Goal: Information Seeking & Learning: Learn about a topic

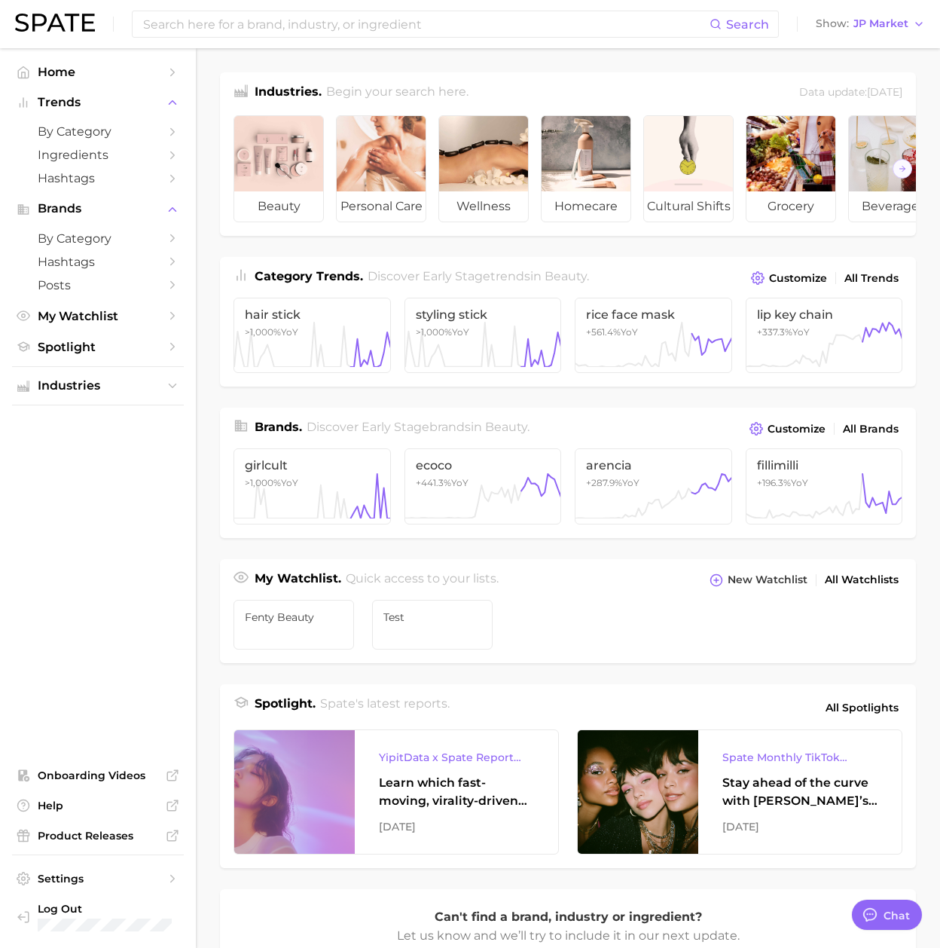
scroll to position [2469, 0]
click at [693, 20] on span "JP Market" at bounding box center [880, 24] width 55 height 8
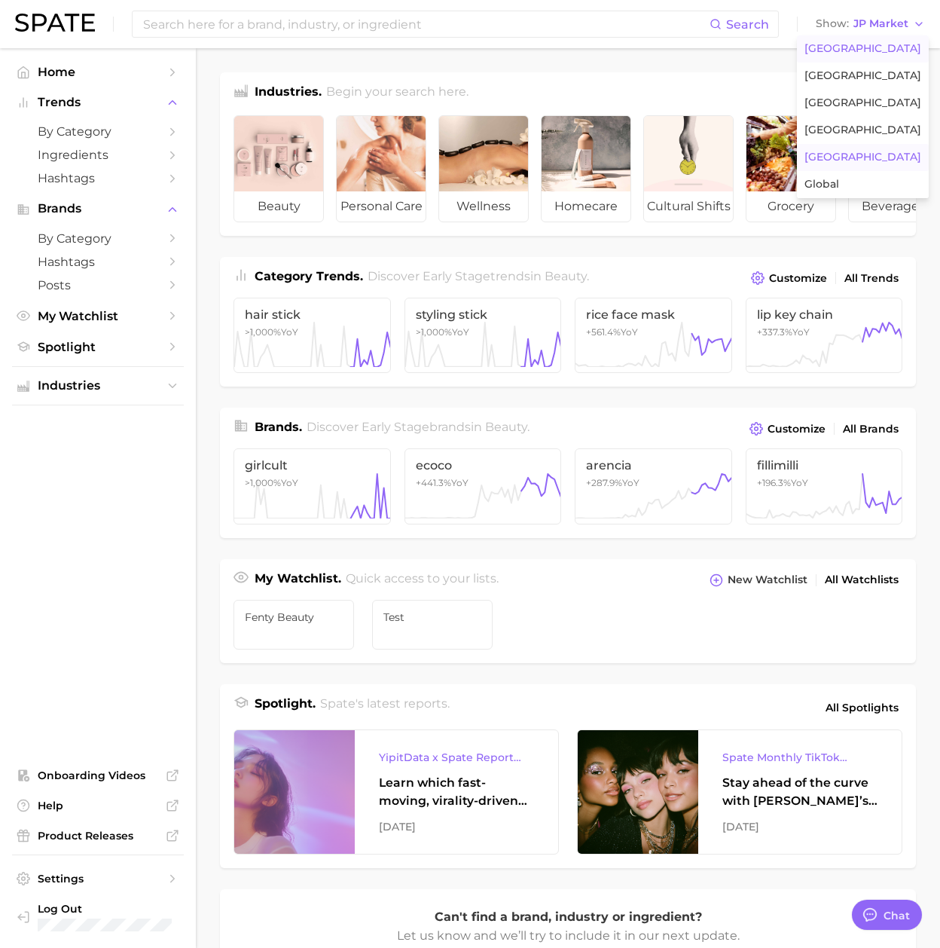
click at [693, 39] on button "[GEOGRAPHIC_DATA]" at bounding box center [863, 48] width 132 height 27
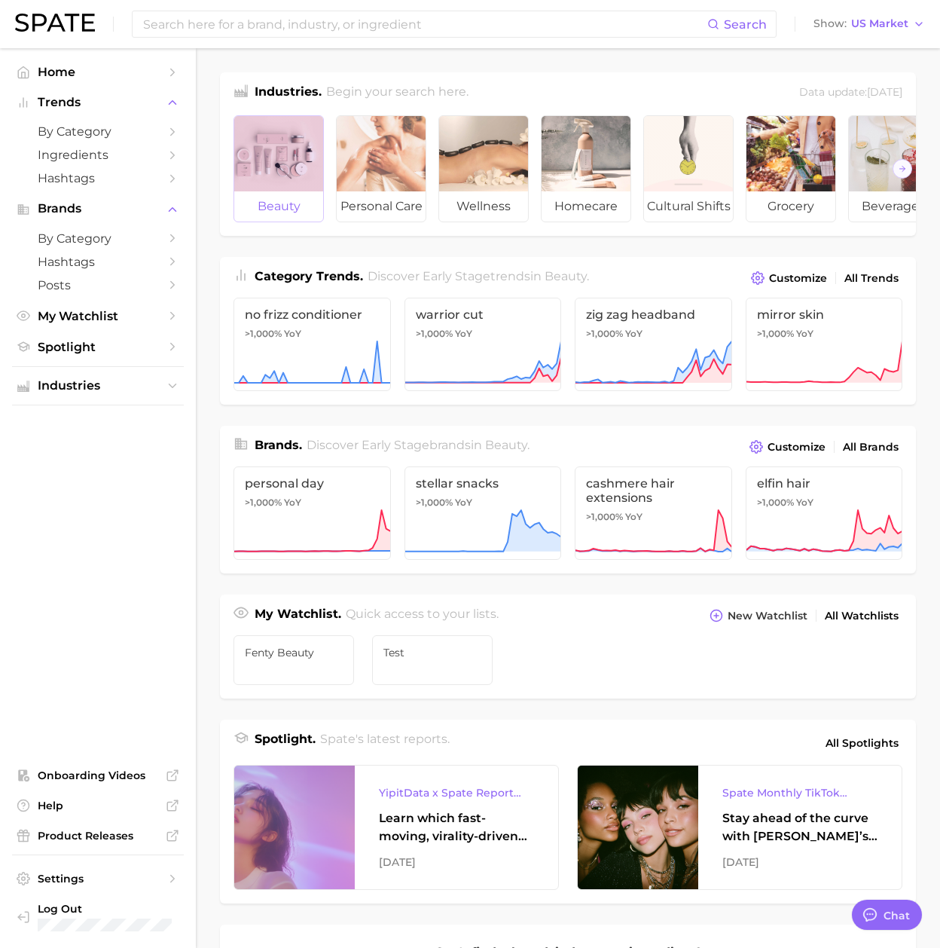
click at [282, 172] on div at bounding box center [278, 153] width 89 height 75
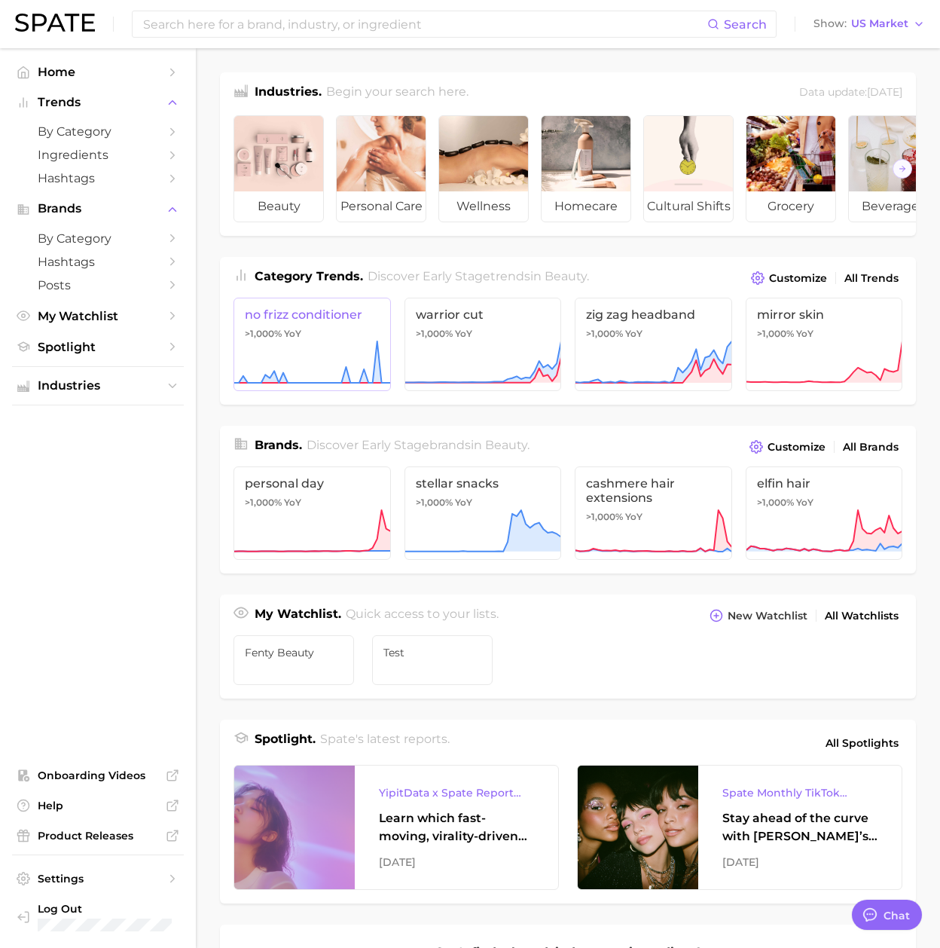
click at [328, 317] on span "no frizz conditioner" at bounding box center [312, 314] width 135 height 14
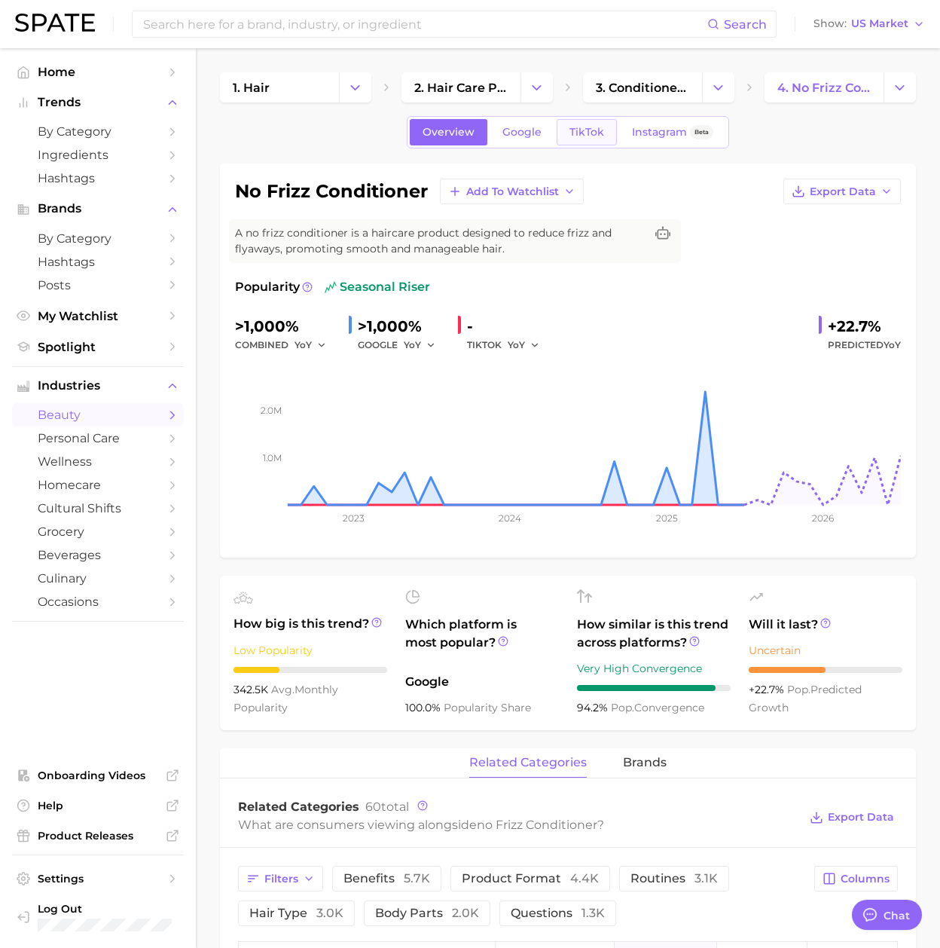
click at [569, 137] on span "TikTok" at bounding box center [586, 132] width 35 height 13
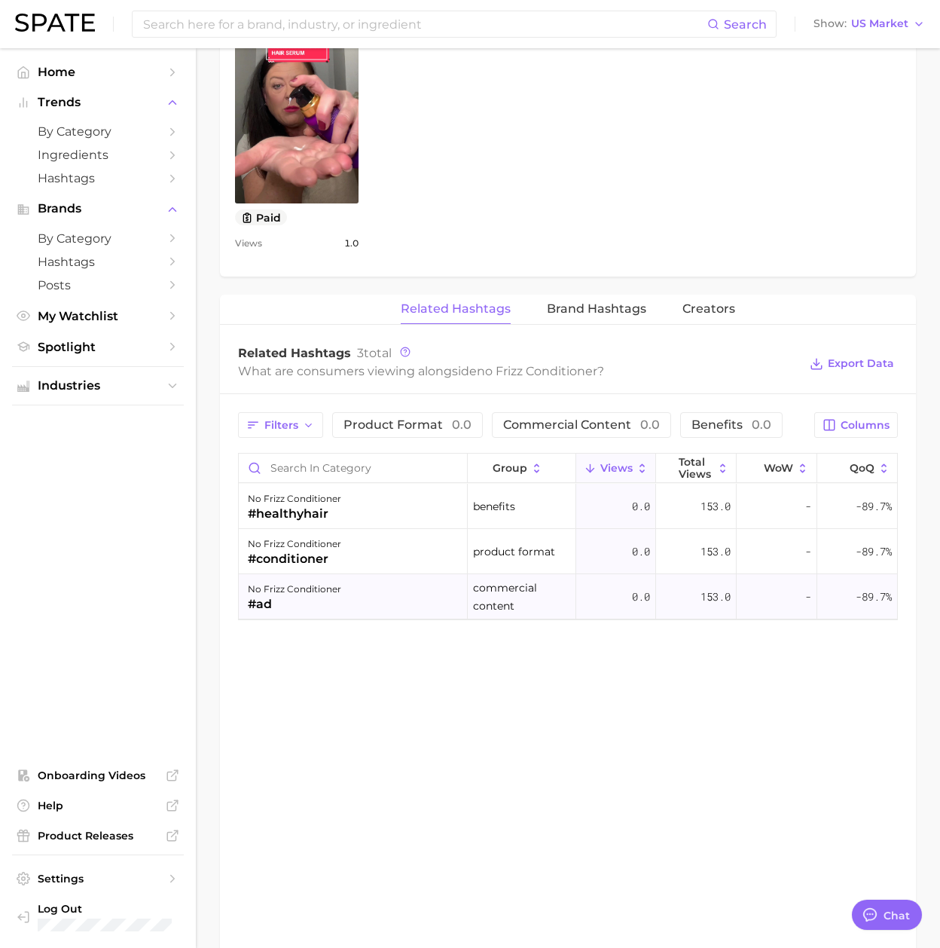
scroll to position [1154, 0]
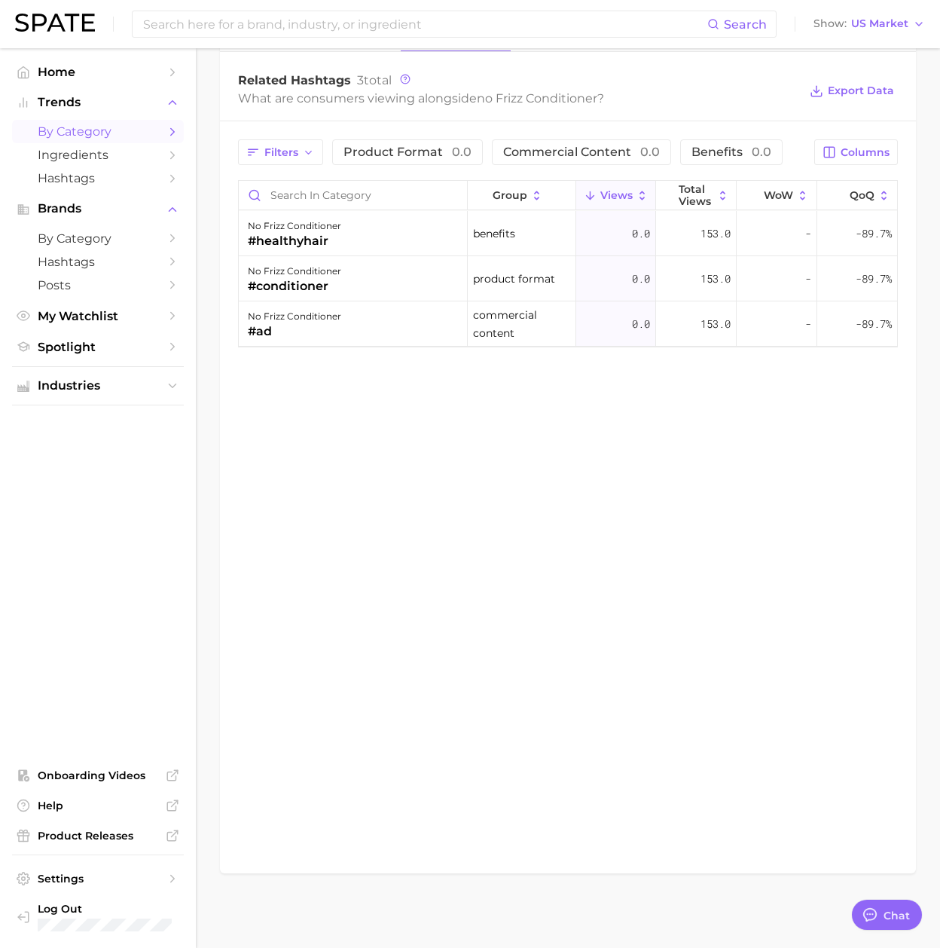
click at [90, 127] on span "by Category" at bounding box center [98, 131] width 121 height 14
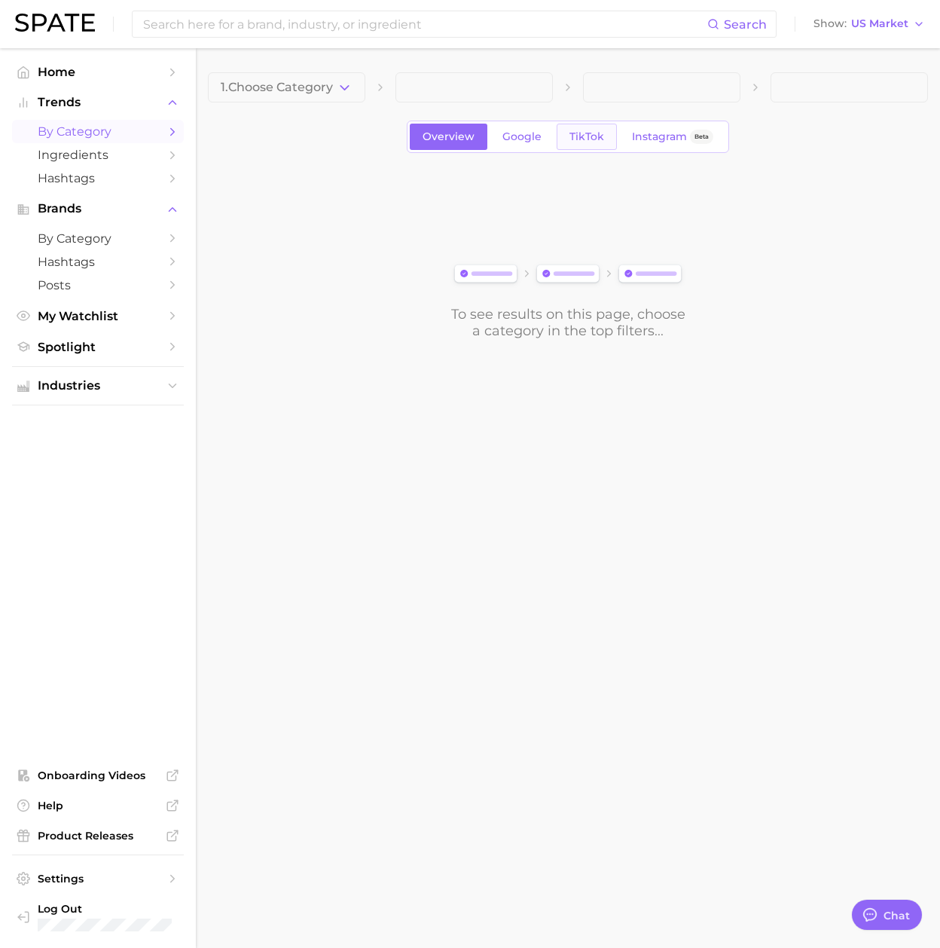
click at [582, 134] on span "TikTok" at bounding box center [586, 136] width 35 height 13
click at [328, 90] on span "1. Choose Category" at bounding box center [277, 88] width 112 height 14
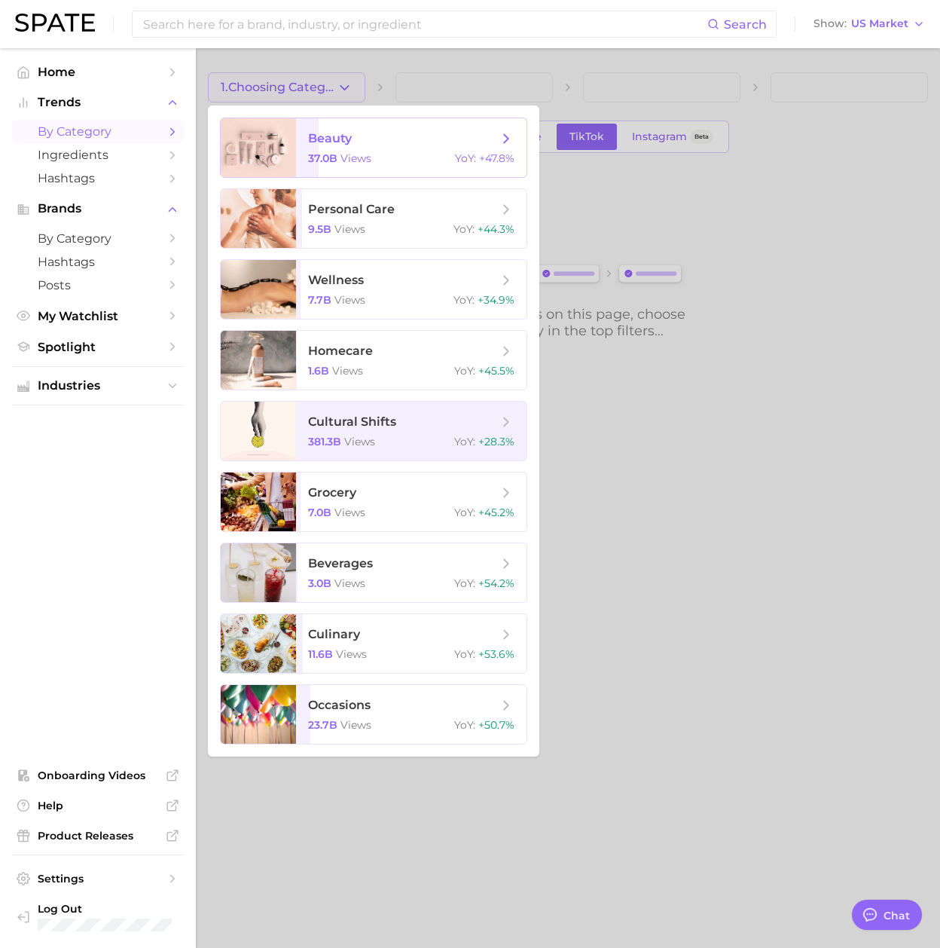
click at [364, 138] on span "beauty" at bounding box center [403, 138] width 190 height 17
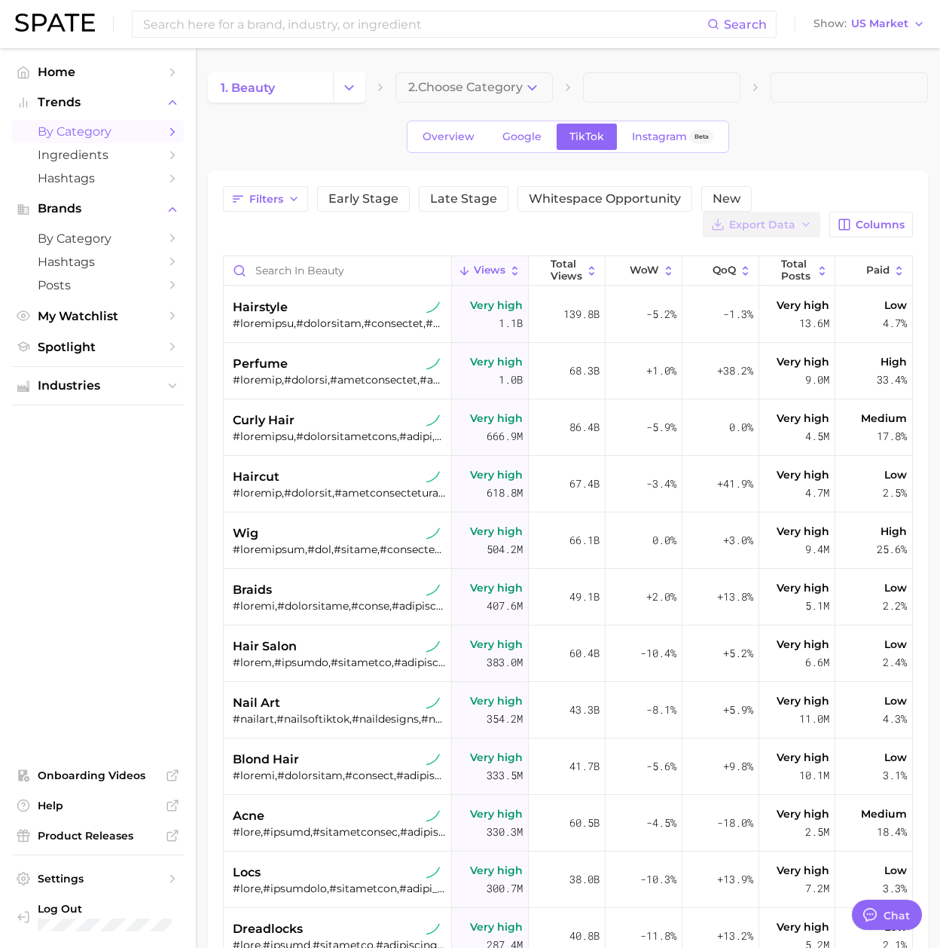
type textarea "x"
click at [302, 323] on div at bounding box center [339, 323] width 213 height 14
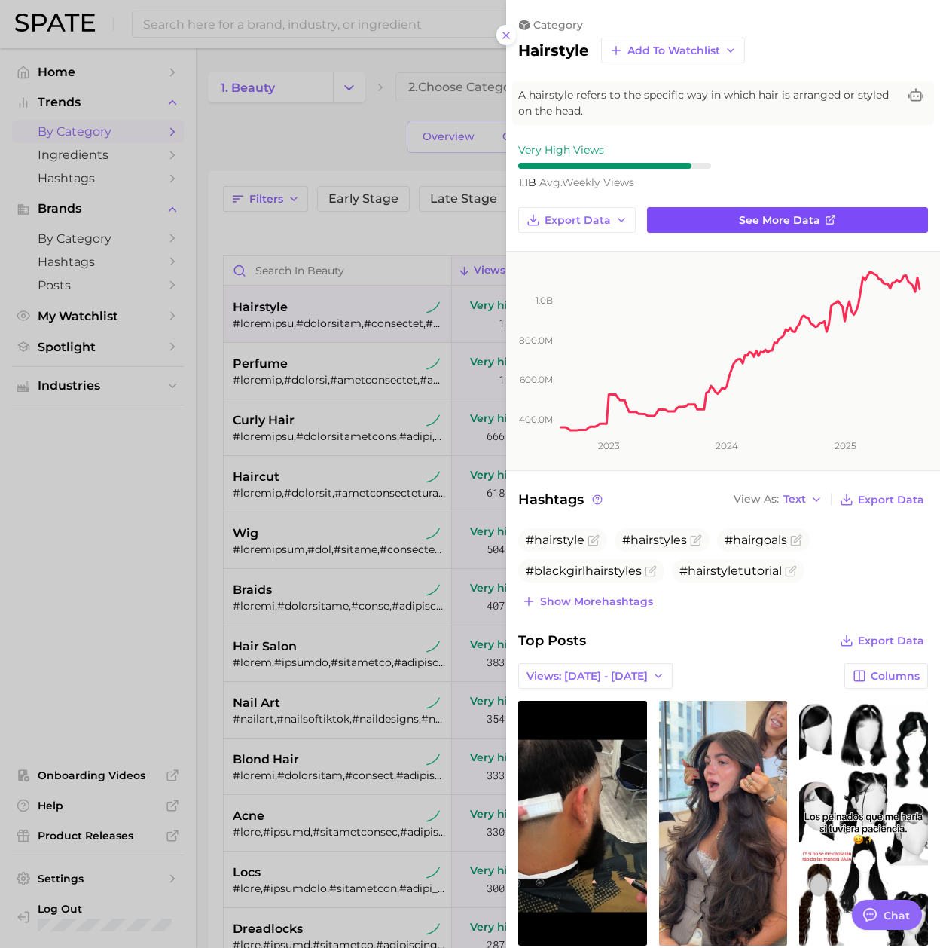
click at [693, 215] on span "See more data" at bounding box center [779, 220] width 81 height 13
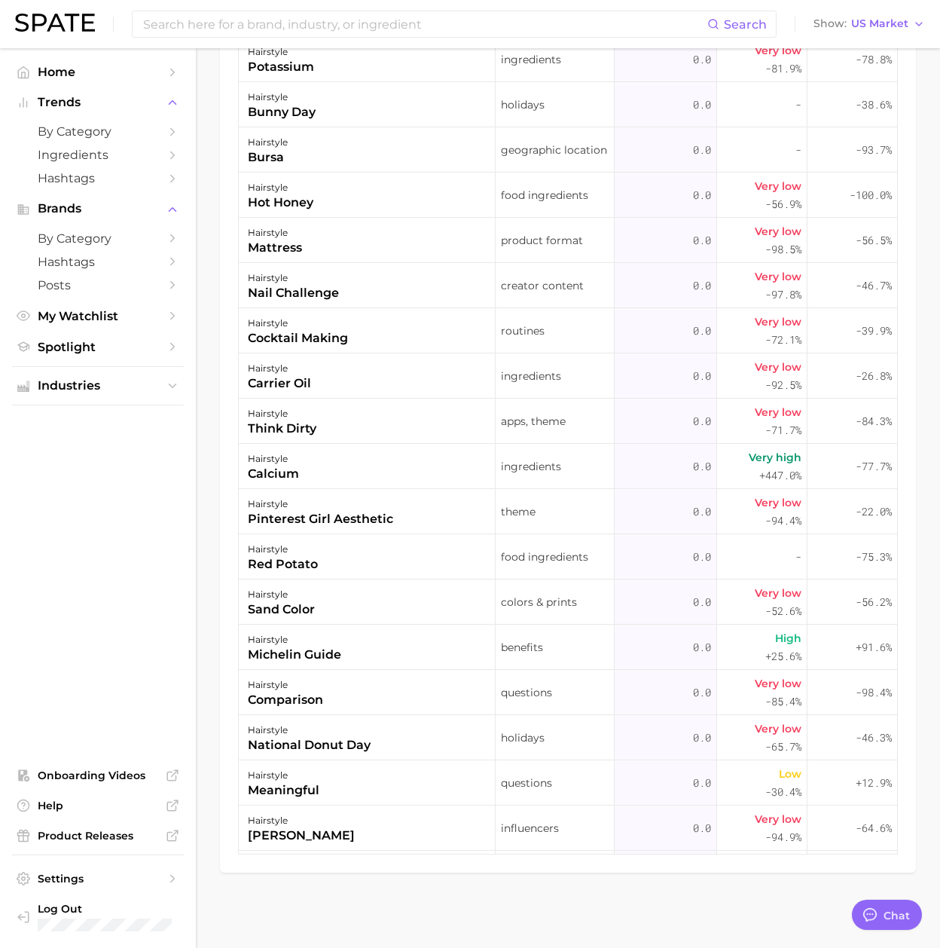
scroll to position [361318, 0]
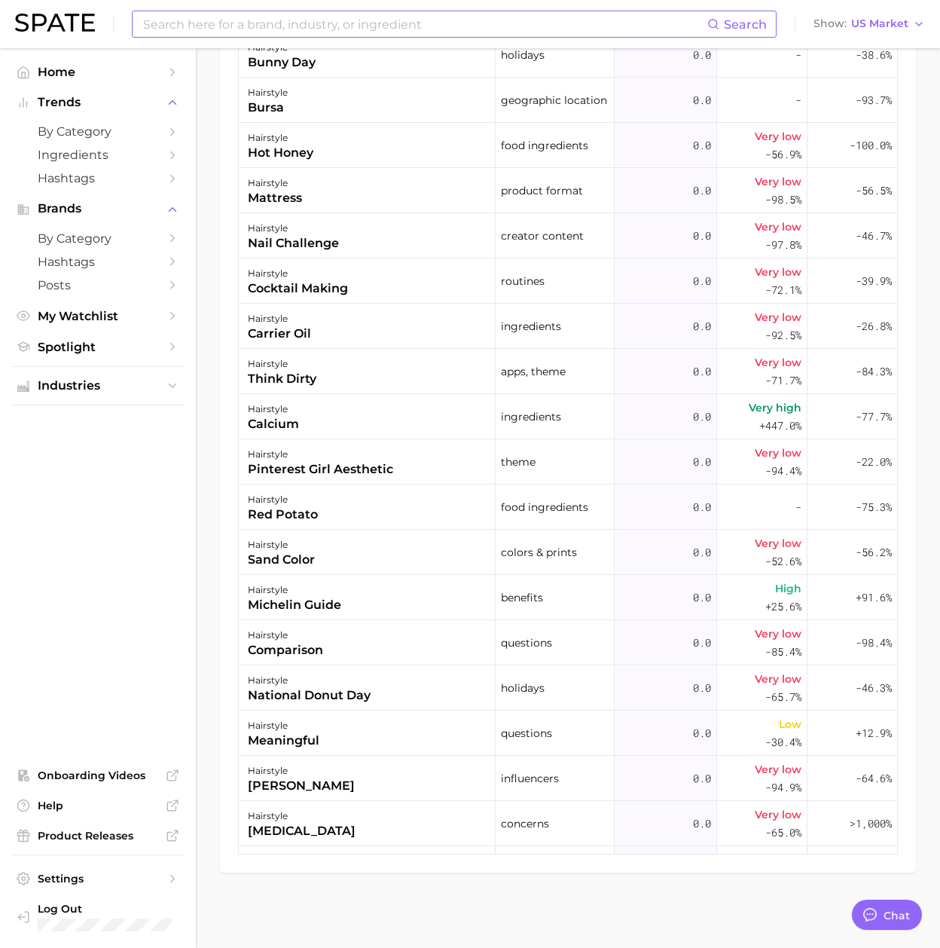
click at [180, 23] on input at bounding box center [425, 24] width 566 height 26
type input "lipstick"
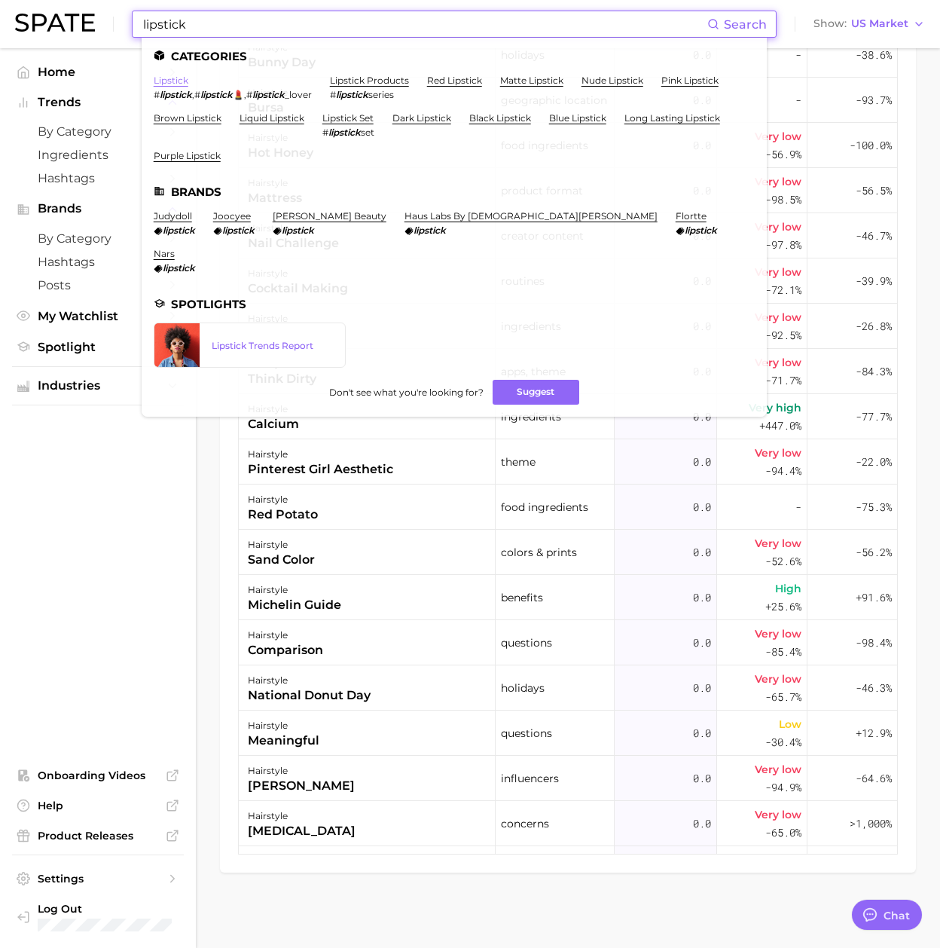
click at [183, 81] on link "lipstick" at bounding box center [171, 80] width 35 height 11
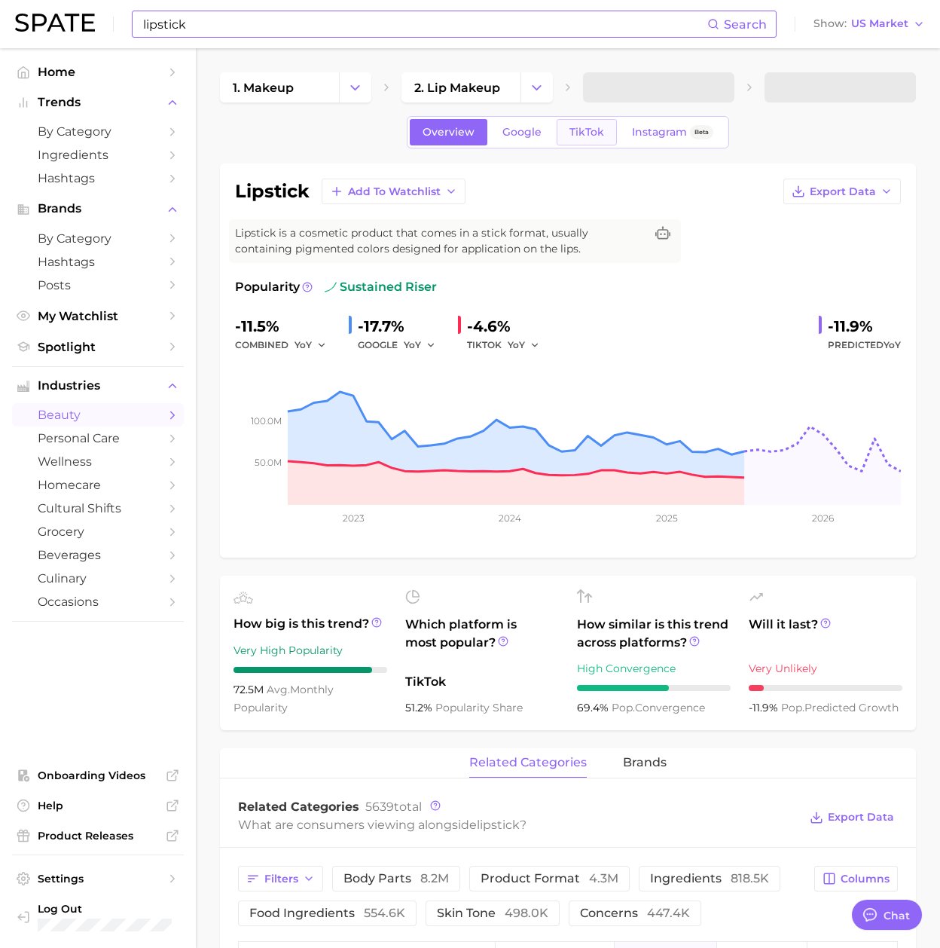
click at [564, 137] on link "TikTok" at bounding box center [587, 132] width 60 height 26
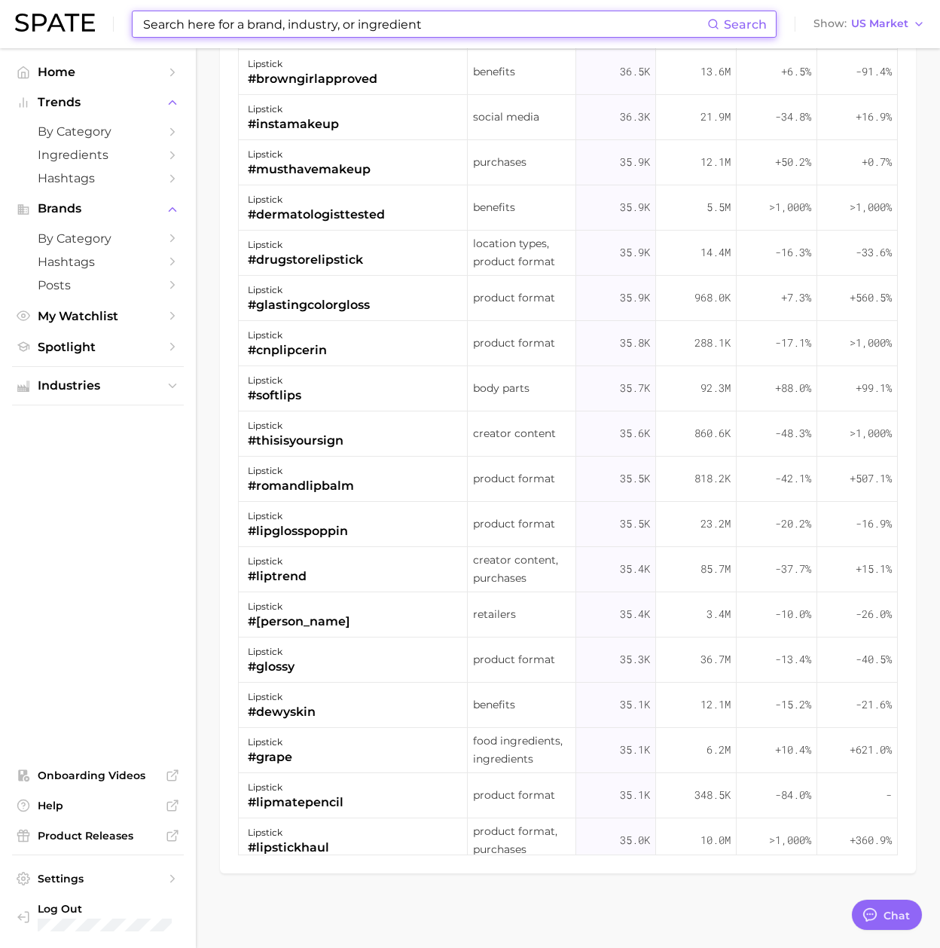
scroll to position [32152, 0]
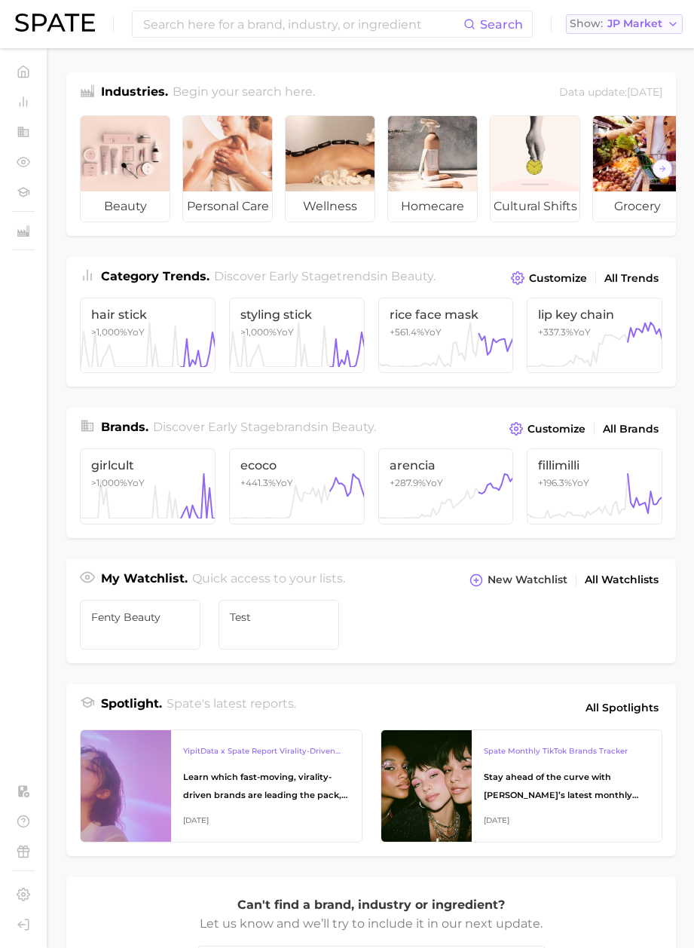
click at [621, 28] on span "JP Market" at bounding box center [634, 24] width 55 height 8
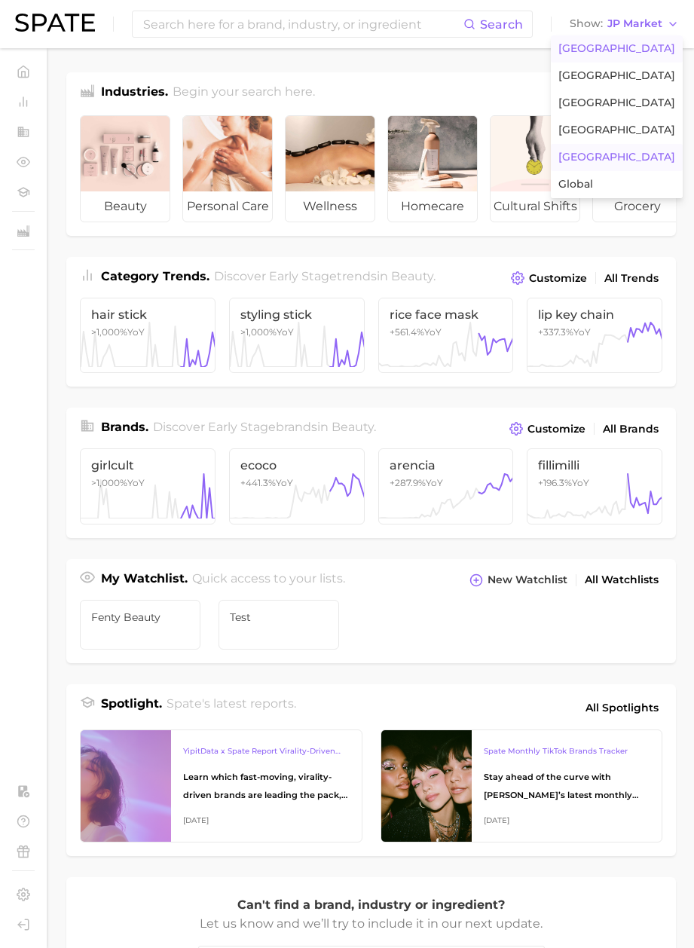
click at [621, 45] on span "[GEOGRAPHIC_DATA]" at bounding box center [616, 48] width 117 height 13
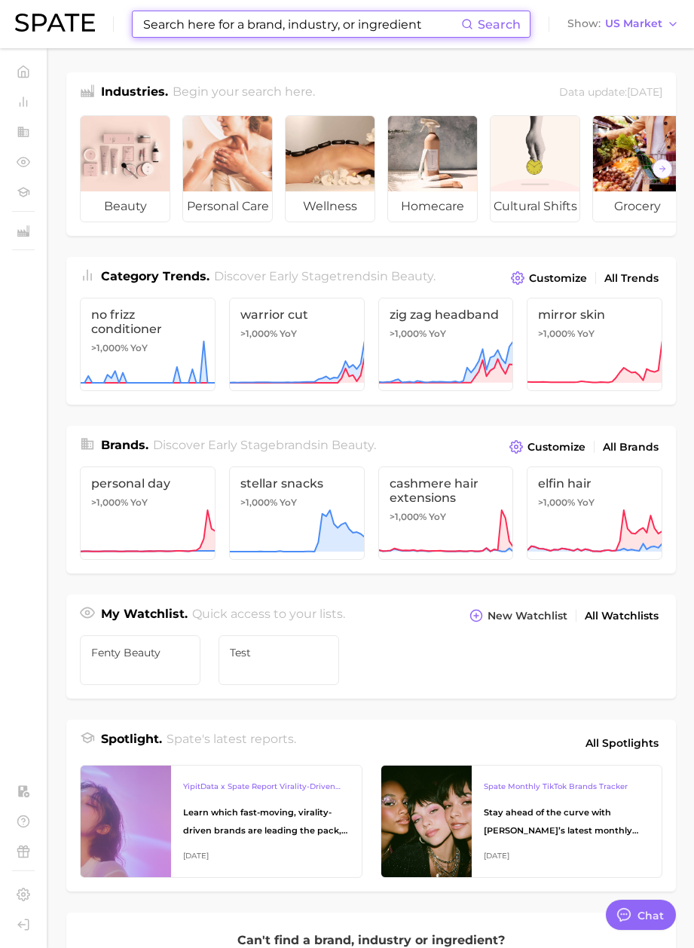
click at [362, 27] on input at bounding box center [301, 24] width 319 height 26
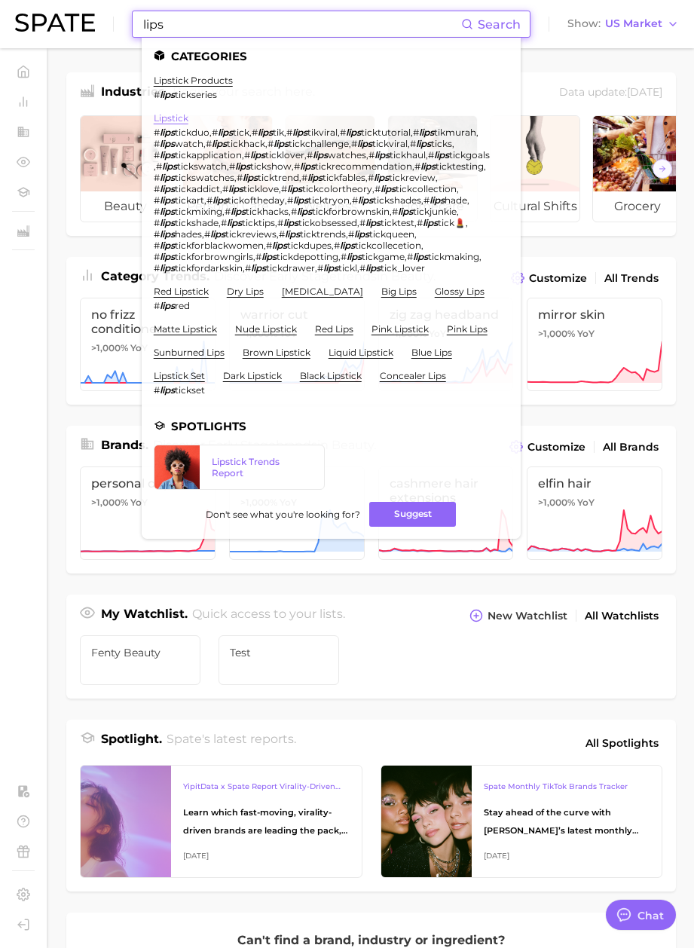
type input "lips"
click at [182, 114] on link "lipstick" at bounding box center [171, 117] width 35 height 11
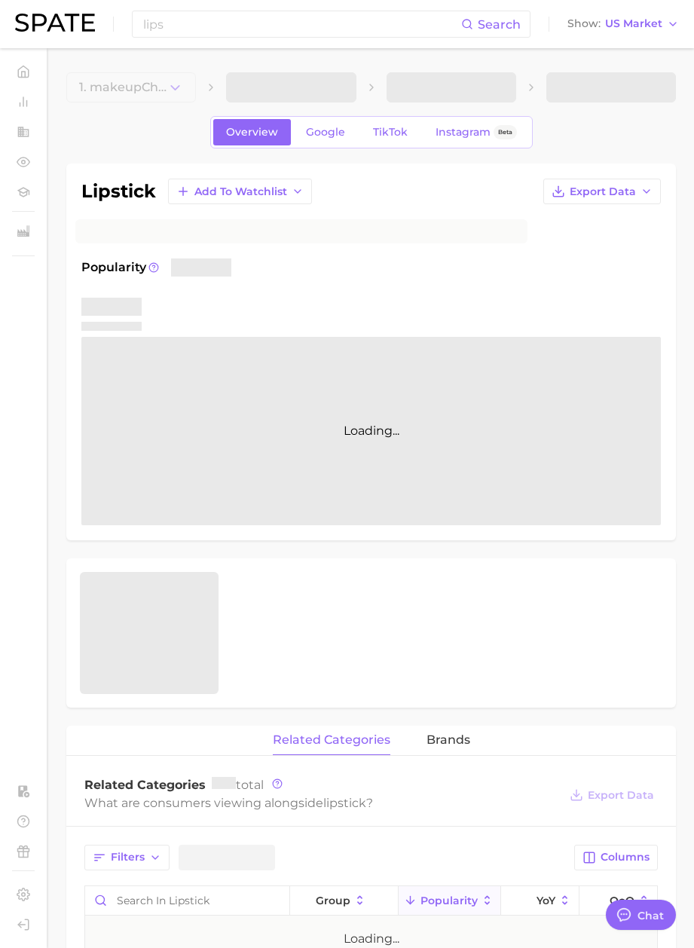
type textarea "x"
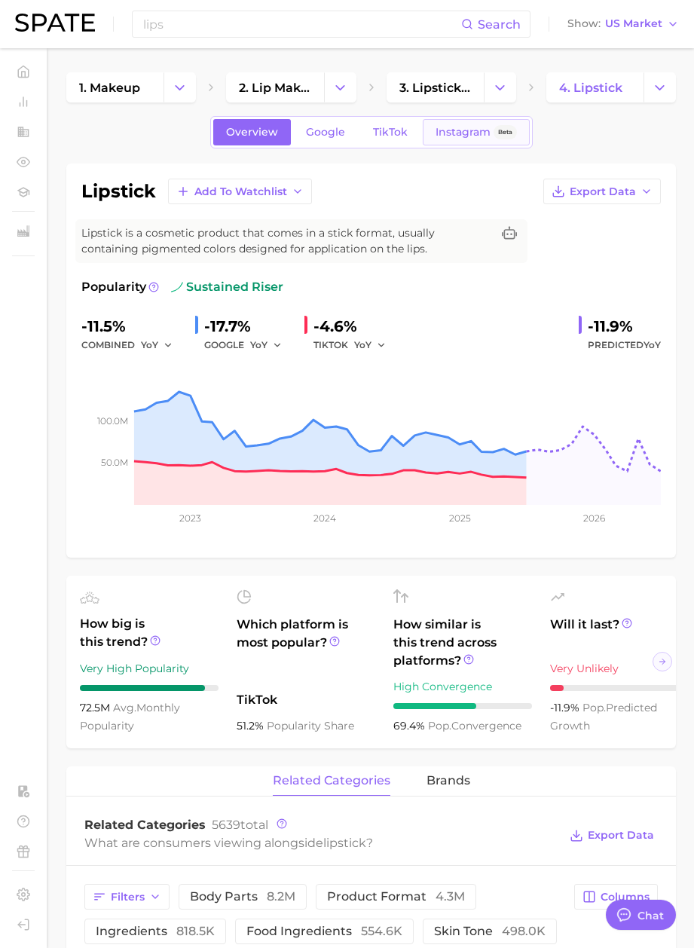
click at [449, 134] on span "Instagram" at bounding box center [462, 132] width 55 height 13
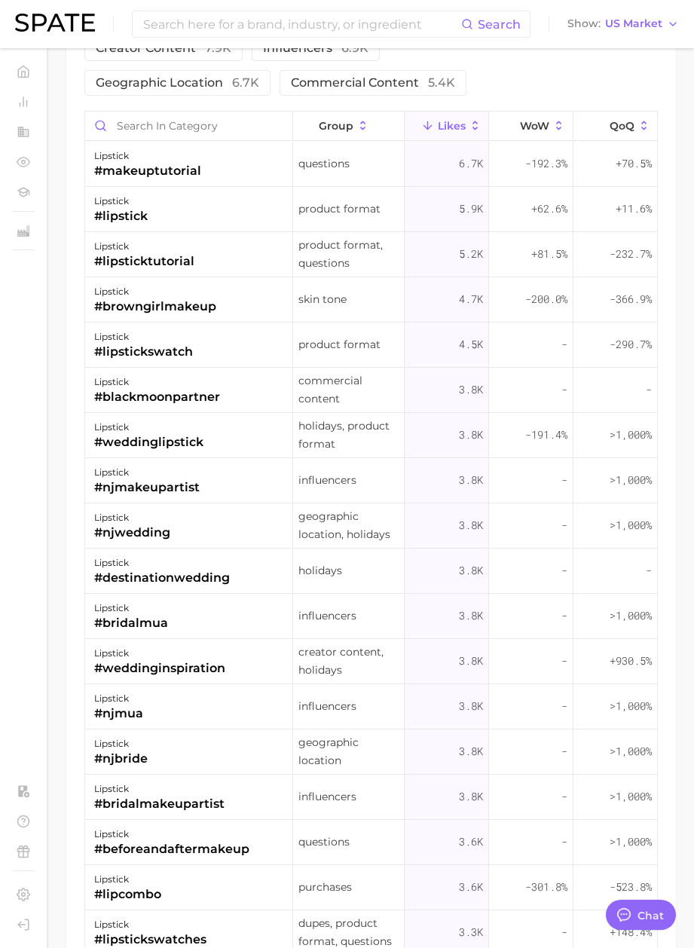
scroll to position [1763, 0]
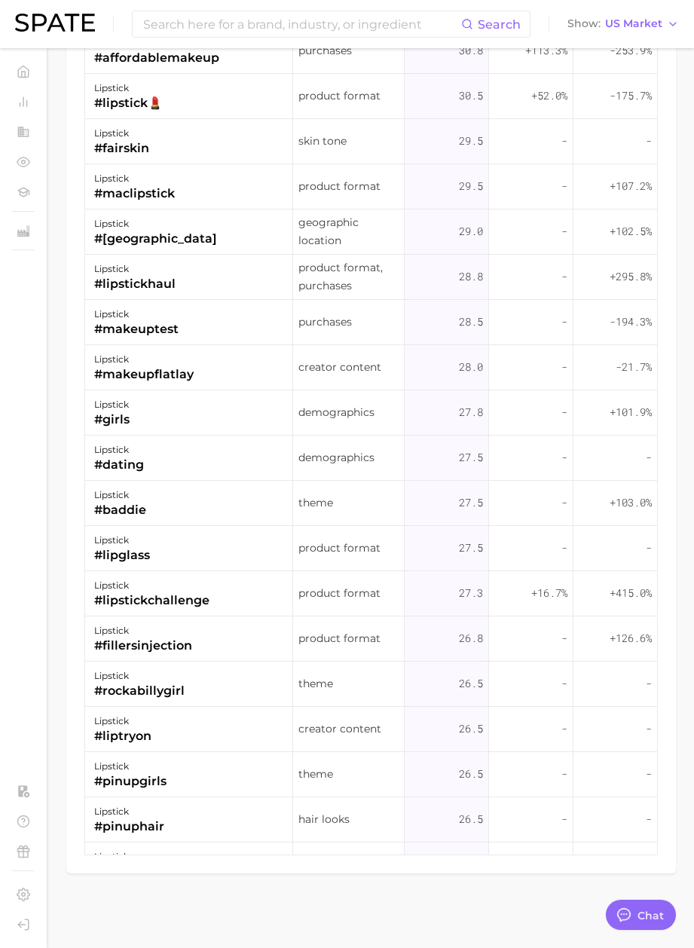
type textarea "x"
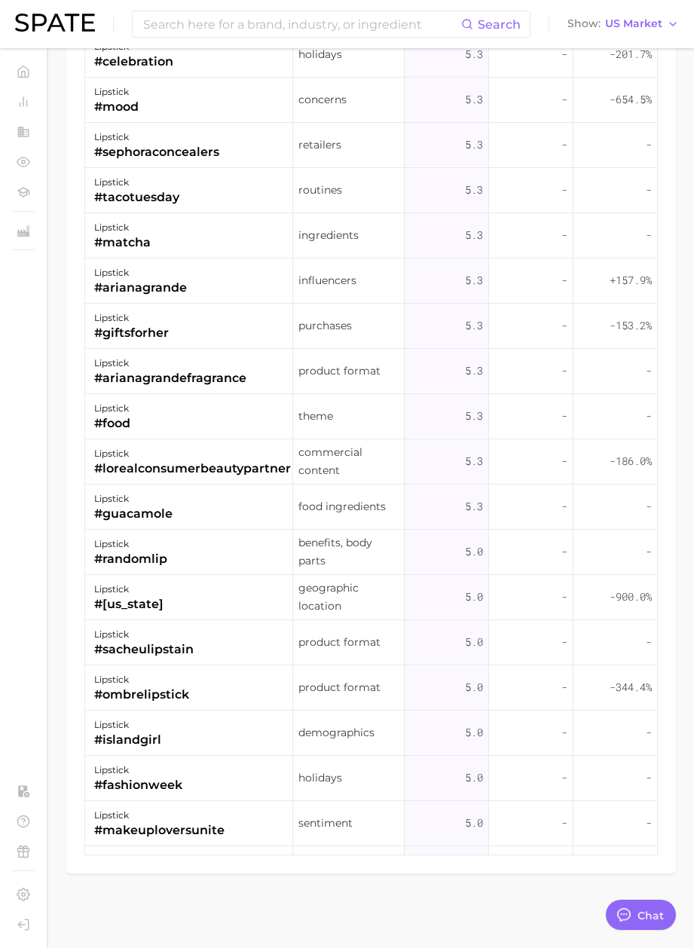
scroll to position [24436, 0]
